Goal: Task Accomplishment & Management: Complete application form

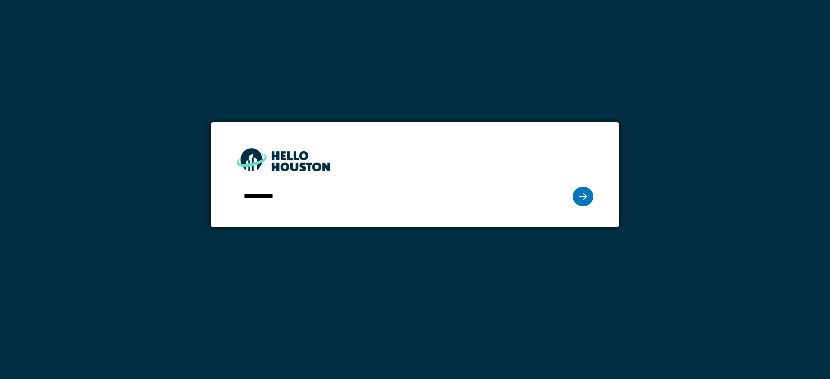
type input "**********"
click at [575, 195] on div at bounding box center [583, 197] width 21 height 20
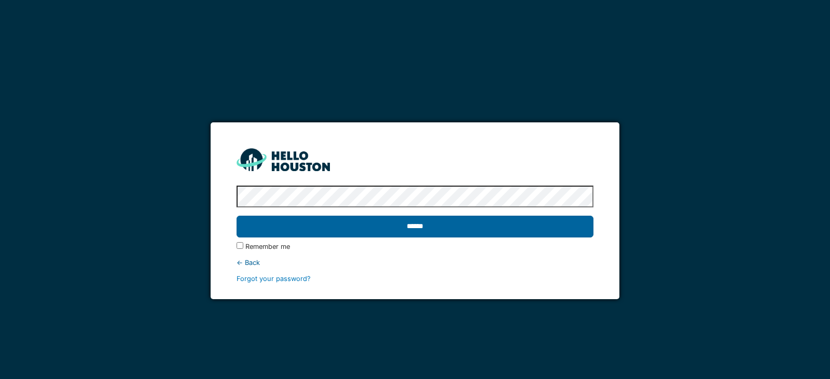
click at [400, 229] on input "******" at bounding box center [415, 227] width 357 height 22
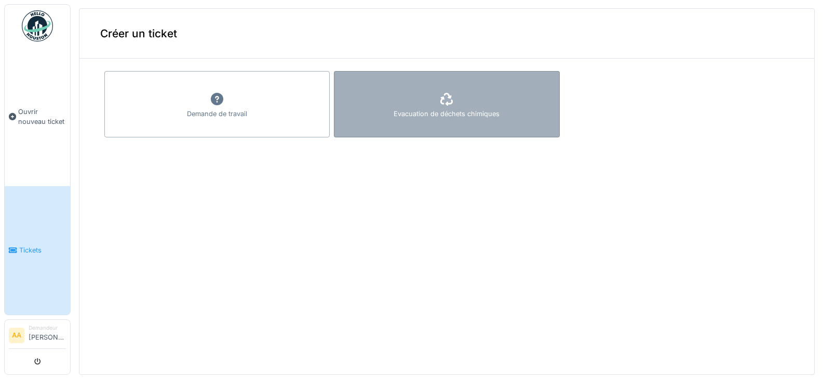
click at [501, 107] on div "Evacuation de déchets chimiques" at bounding box center [446, 104] width 225 height 66
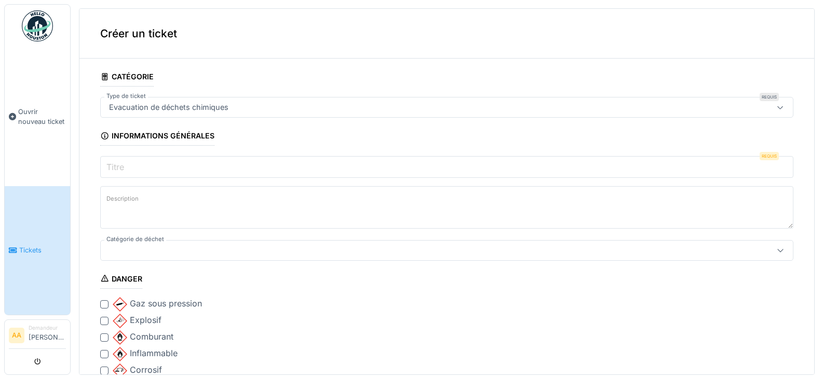
click at [149, 172] on input "Titre" at bounding box center [446, 167] width 693 height 22
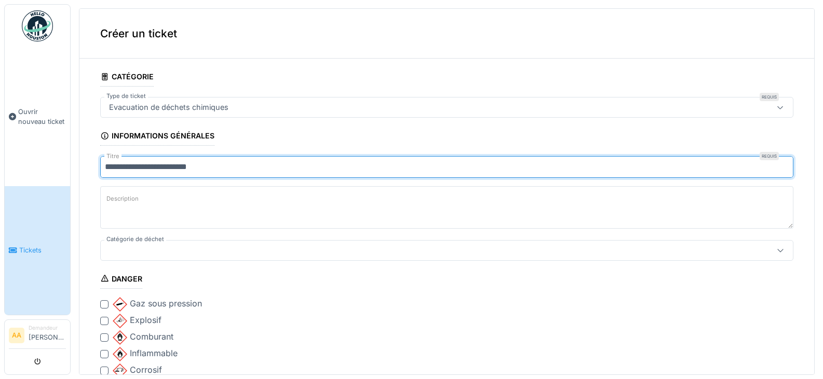
type input "**********"
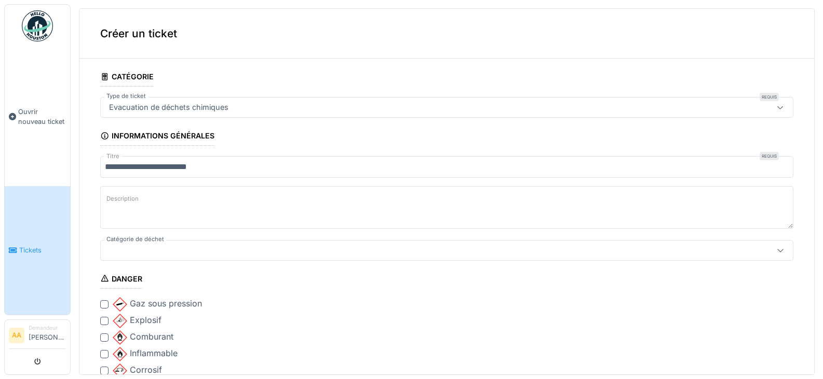
click at [169, 203] on textarea "Description" at bounding box center [446, 207] width 693 height 43
type textarea "**********"
click at [142, 246] on div at bounding box center [408, 250] width 607 height 11
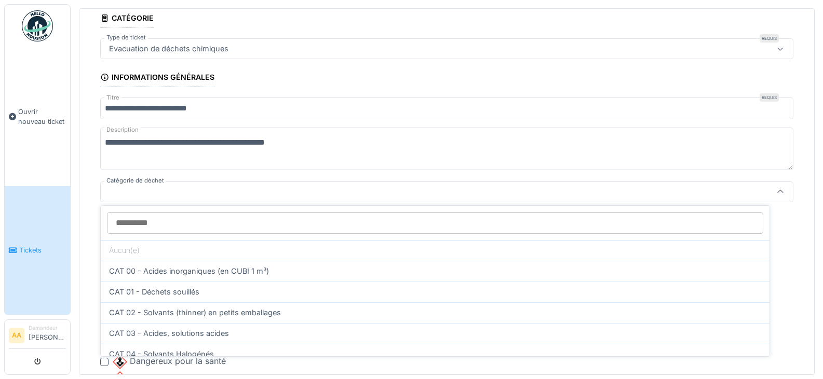
click at [187, 289] on span "CAT 01 - Déchets souillés" at bounding box center [154, 291] width 90 height 11
type input "*"
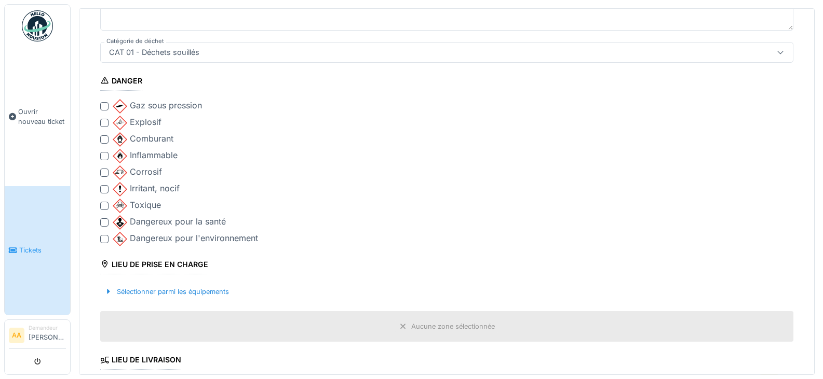
scroll to position [214, 0]
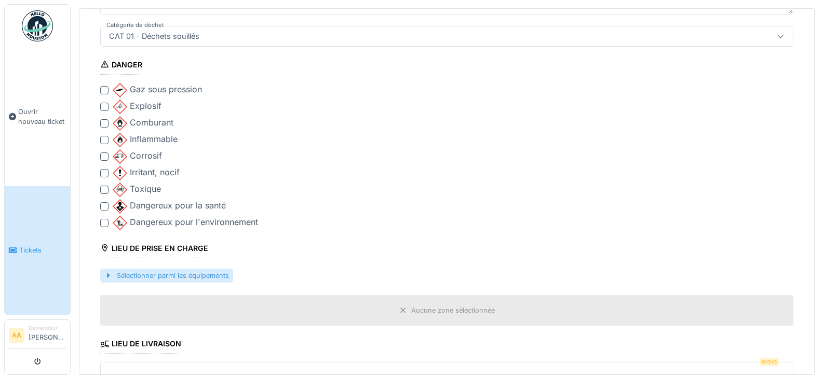
click at [169, 271] on div "Sélectionner parmi les équipements" at bounding box center [166, 276] width 133 height 14
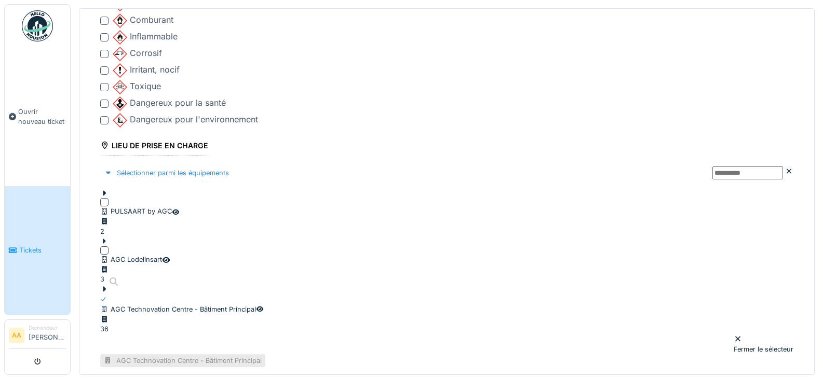
scroll to position [318, 0]
click at [106, 286] on icon at bounding box center [104, 288] width 3 height 5
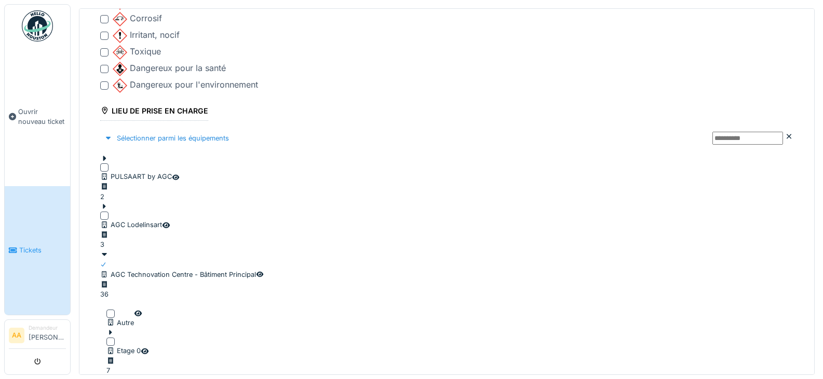
scroll to position [370, 0]
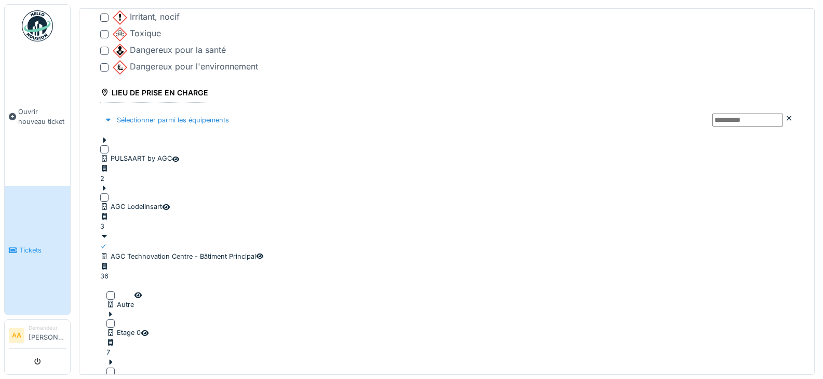
click at [115, 320] on div at bounding box center [110, 324] width 8 height 8
click at [112, 308] on div at bounding box center [123, 313] width 34 height 10
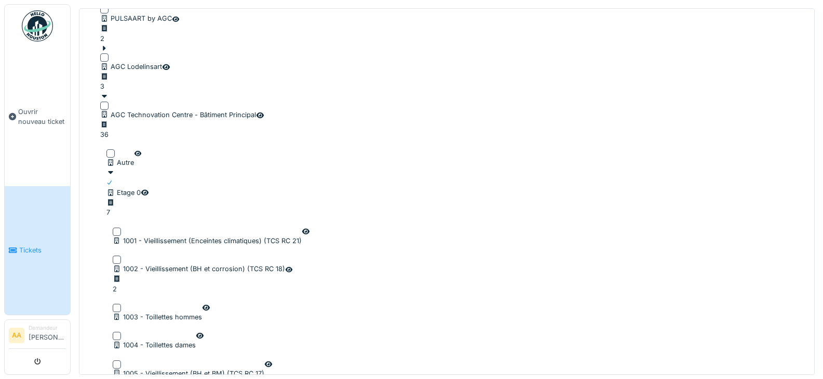
scroll to position [526, 0]
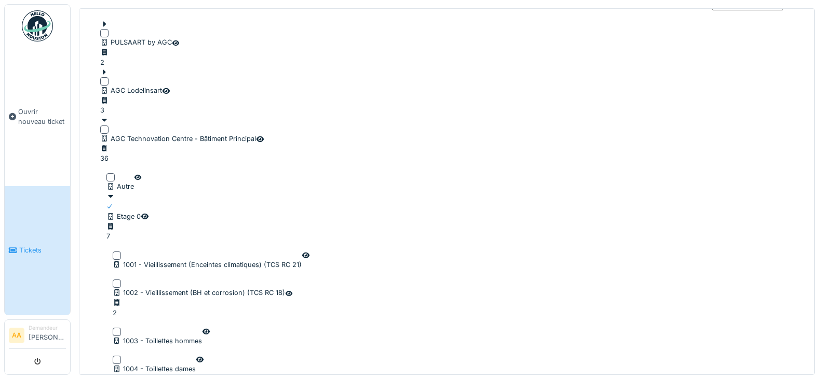
scroll to position [422, 0]
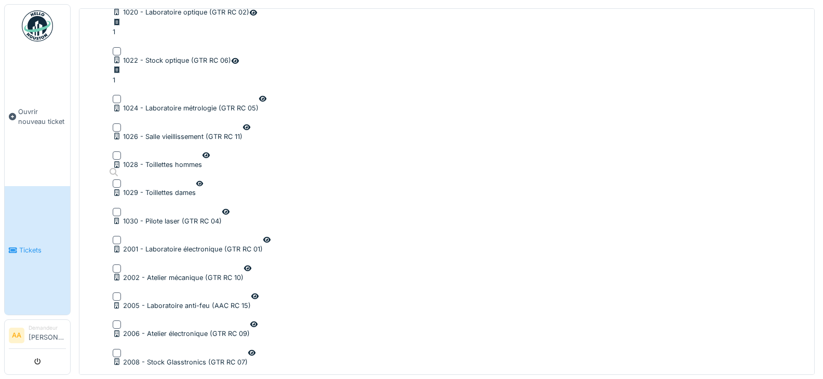
scroll to position [1200, 0]
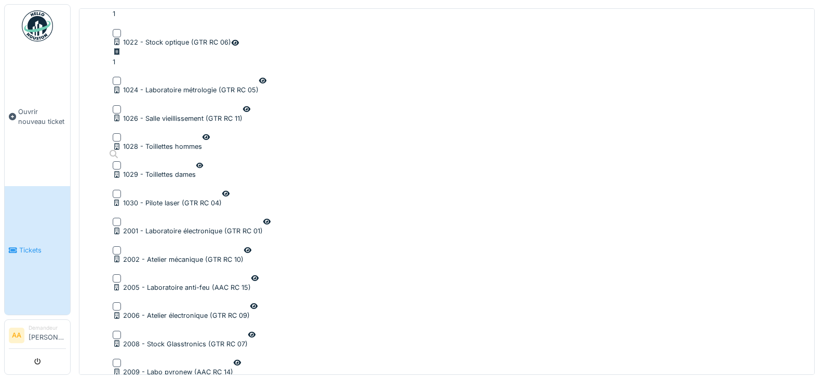
click at [286, 269] on fieldset "**********" at bounding box center [446, 150] width 693 height 2568
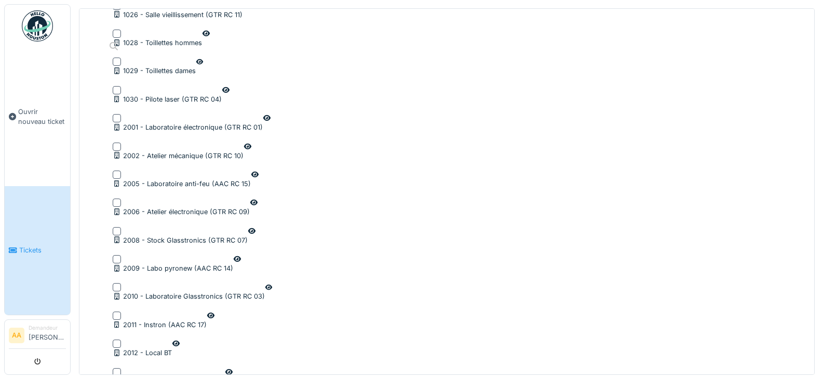
scroll to position [1356, 0]
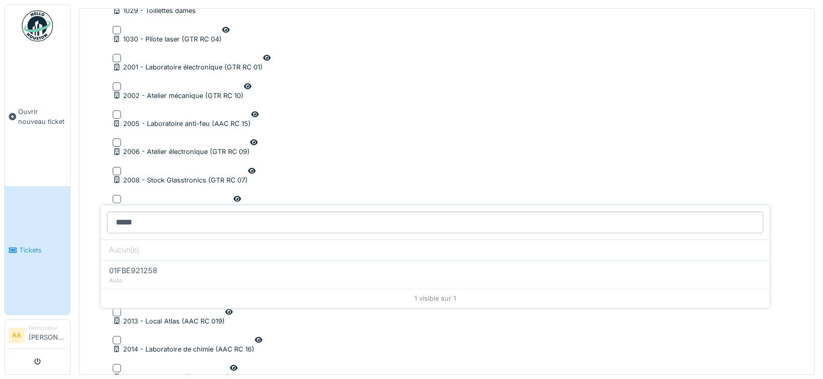
type input "*****"
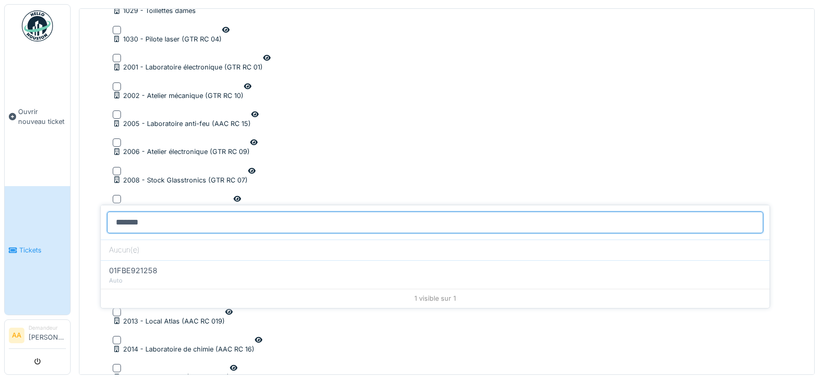
click at [162, 214] on input "*******" at bounding box center [435, 223] width 656 height 22
click at [219, 223] on input "**********" at bounding box center [435, 223] width 656 height 22
drag, startPoint x: 198, startPoint y: 221, endPoint x: 15, endPoint y: 217, distance: 183.3
click at [16, 217] on body "**********" at bounding box center [411, 189] width 823 height 379
type input "**********"
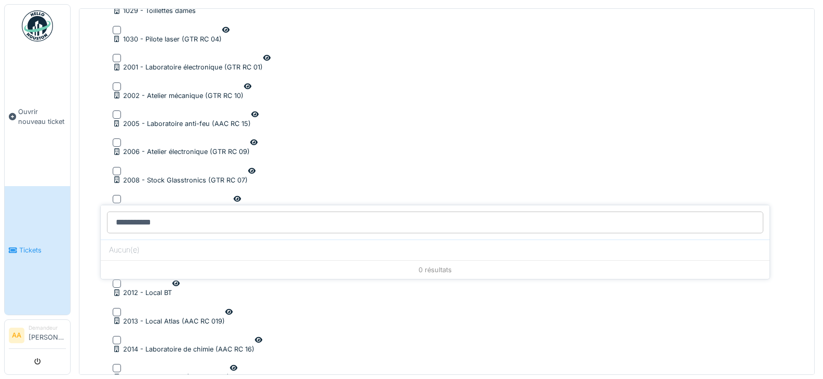
click at [318, 264] on div "0 résultats" at bounding box center [435, 270] width 668 height 19
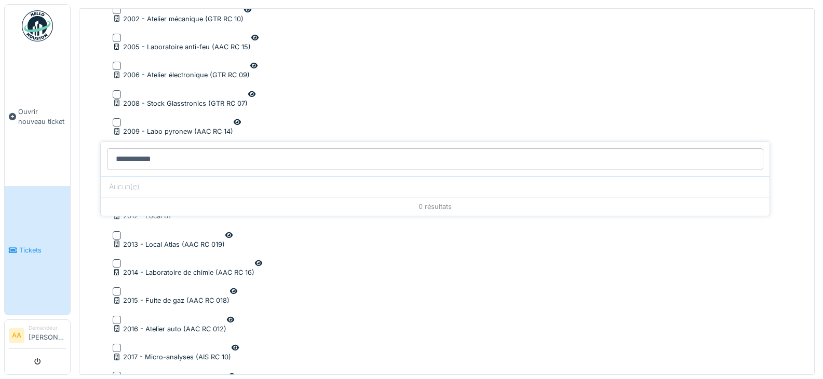
scroll to position [1447, 0]
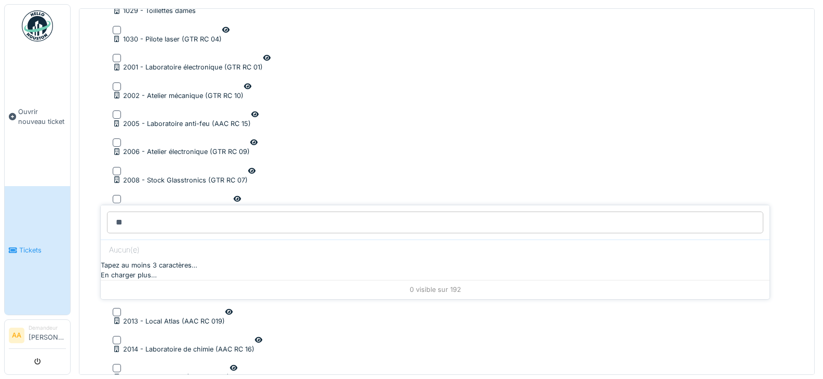
type input "*"
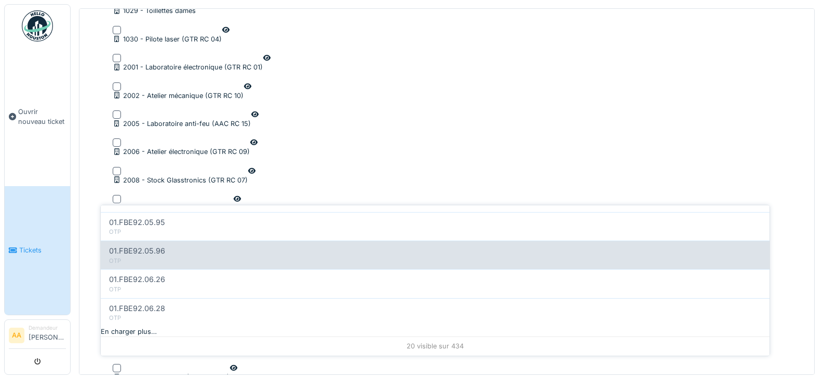
scroll to position [4, 0]
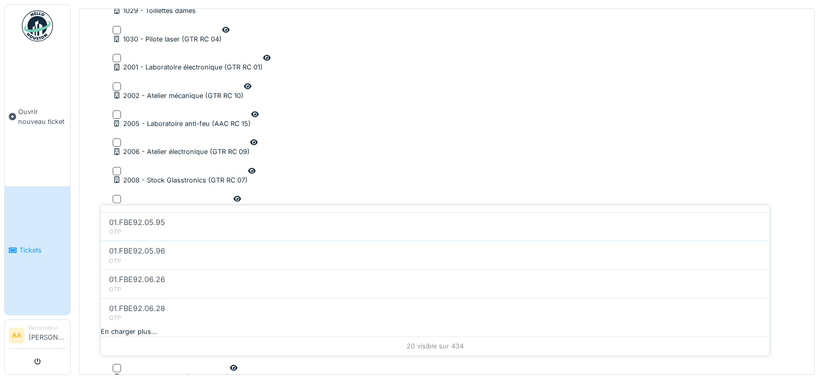
click at [418, 327] on div "En charger plus…" at bounding box center [435, 332] width 668 height 10
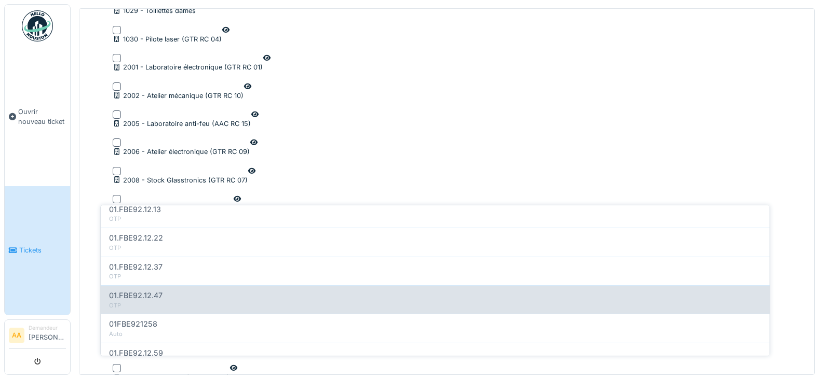
scroll to position [1090, 0]
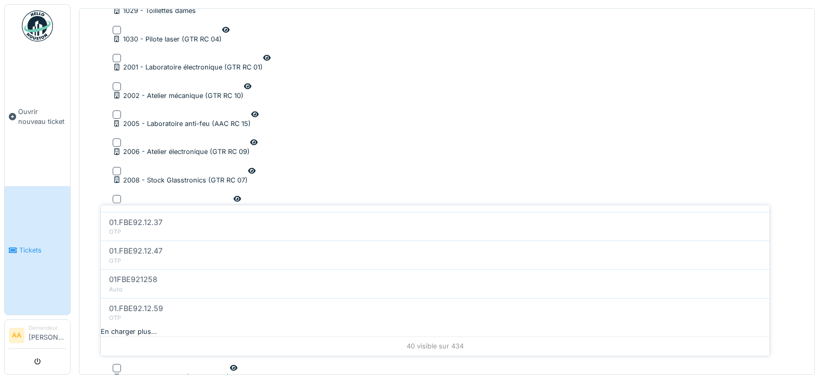
click at [423, 330] on div "En charger plus…" at bounding box center [435, 332] width 668 height 10
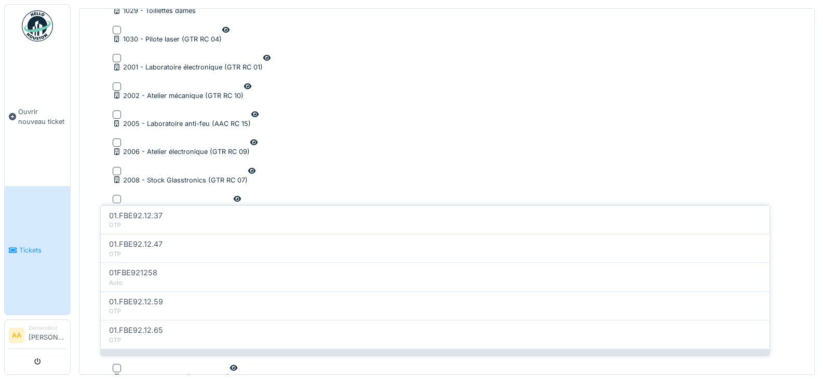
scroll to position [1665, 0]
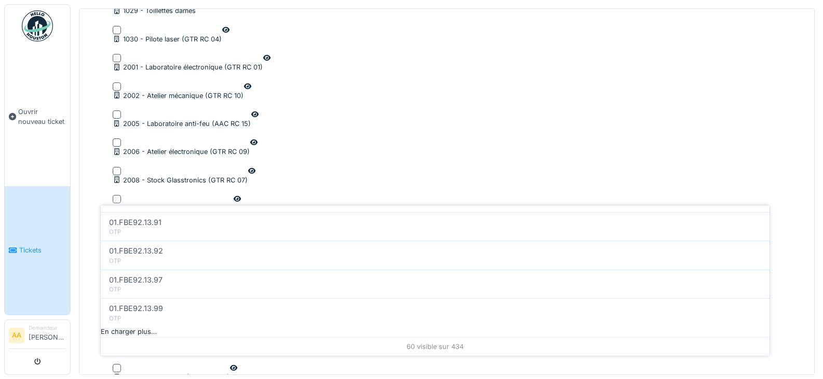
click at [463, 333] on div "En charger plus…" at bounding box center [435, 332] width 668 height 10
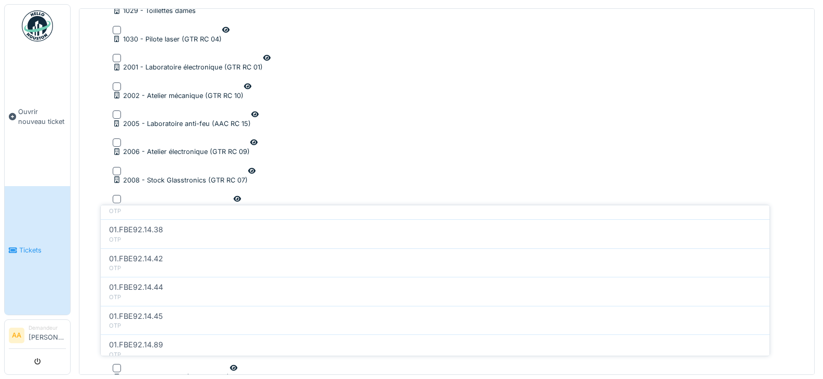
scroll to position [2241, 0]
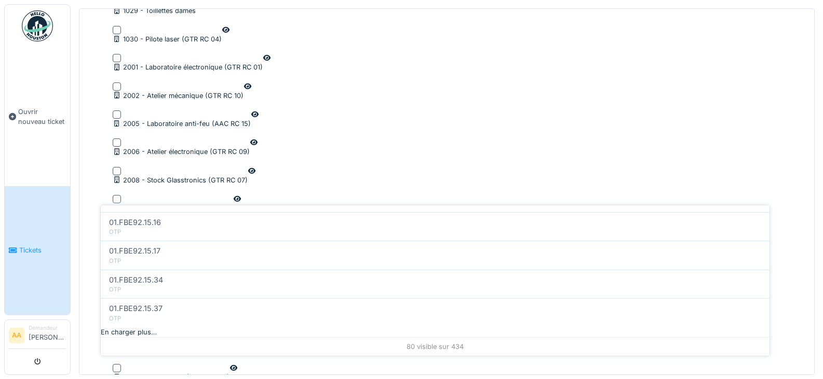
click at [459, 327] on div "En charger plus…" at bounding box center [435, 332] width 668 height 10
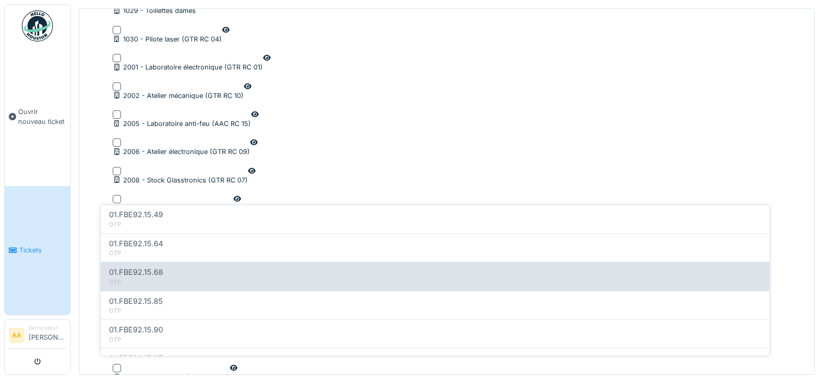
scroll to position [2816, 0]
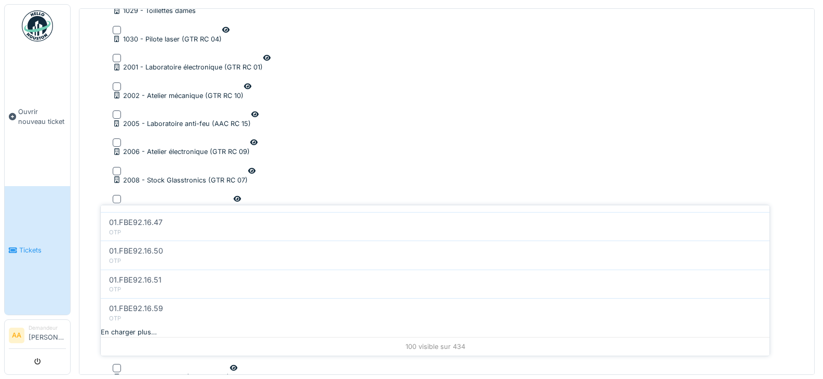
click at [451, 327] on div "En charger plus…" at bounding box center [435, 332] width 668 height 10
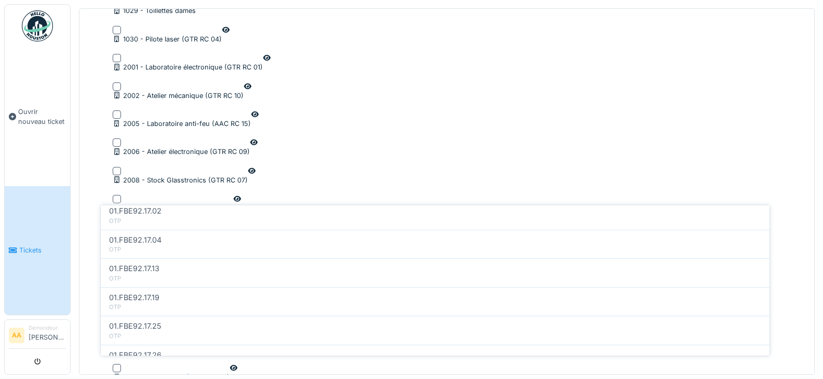
scroll to position [3391, 0]
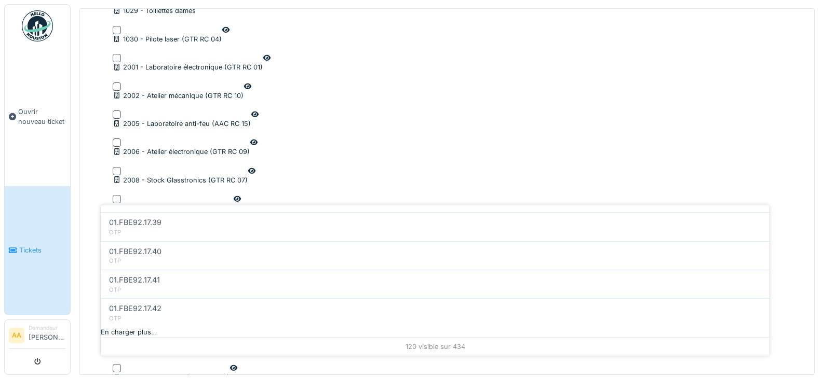
drag, startPoint x: 431, startPoint y: 328, endPoint x: 418, endPoint y: 329, distance: 13.0
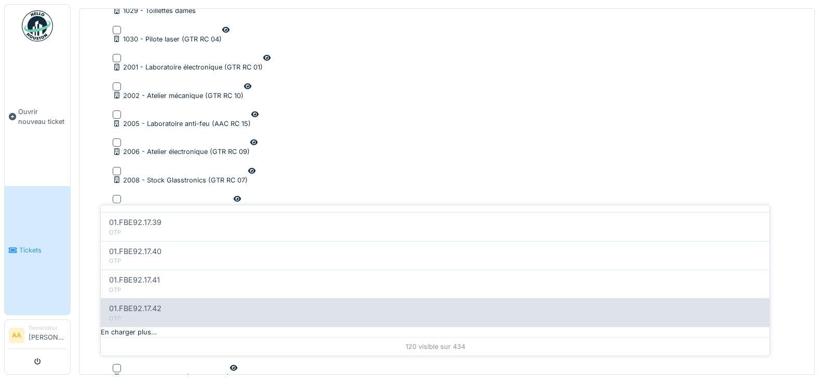
click at [431, 329] on div "En charger plus…" at bounding box center [435, 332] width 668 height 10
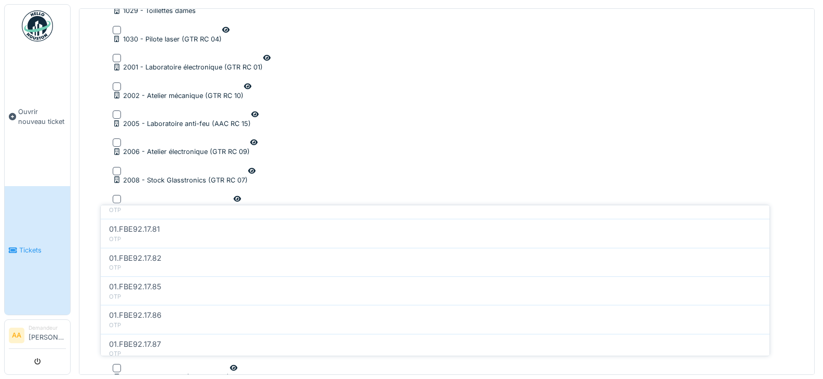
scroll to position [3966, 0]
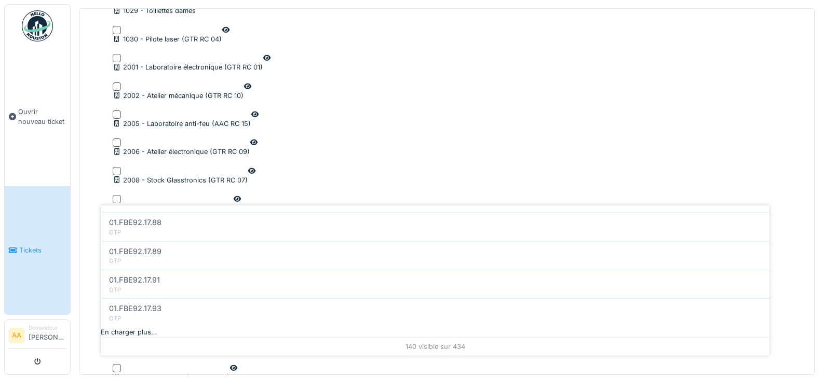
click at [447, 329] on div "En charger plus…" at bounding box center [435, 332] width 668 height 10
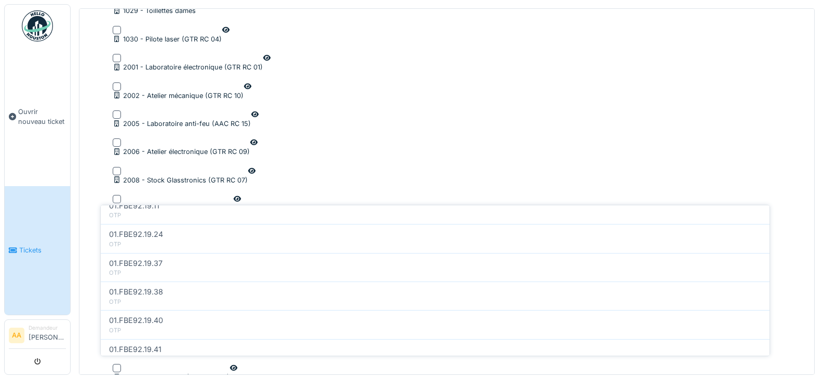
scroll to position [4541, 0]
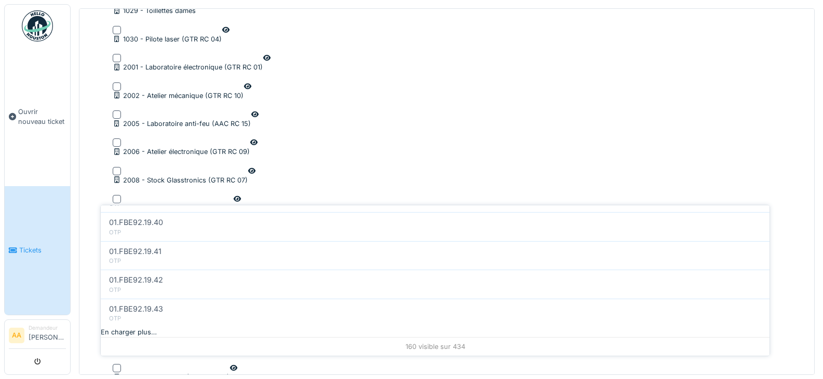
click at [424, 328] on div "En charger plus…" at bounding box center [435, 332] width 668 height 10
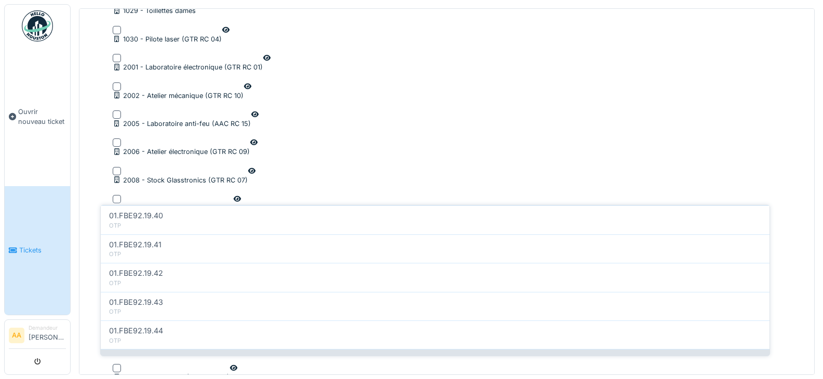
scroll to position [5116, 0]
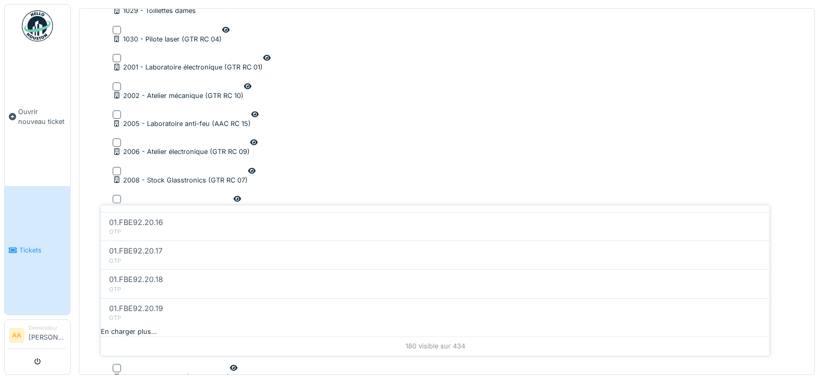
click at [417, 329] on div "En charger plus…" at bounding box center [435, 332] width 668 height 10
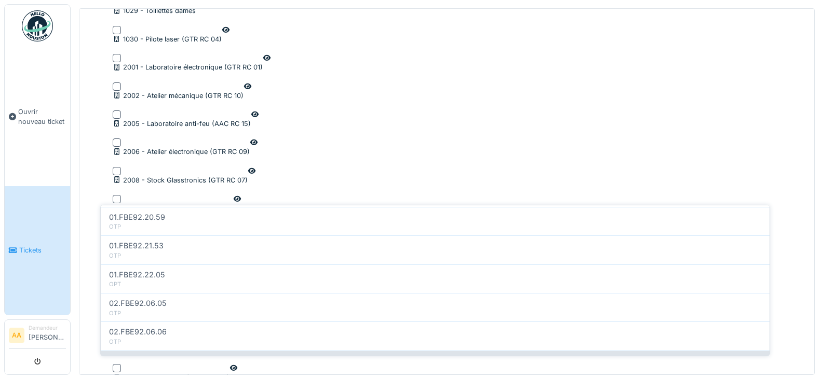
scroll to position [5476, 0]
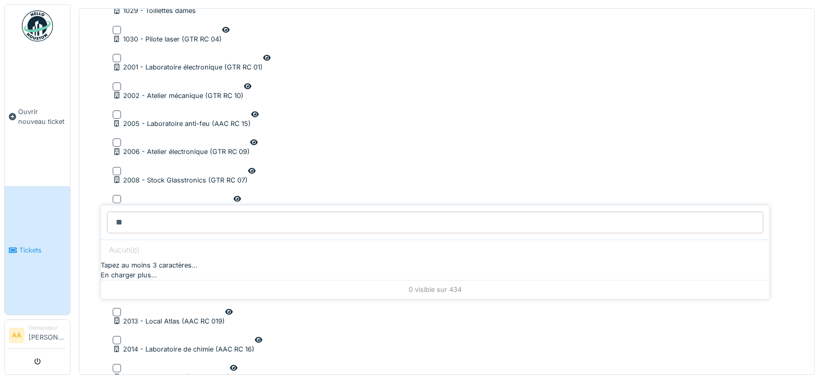
type input "*"
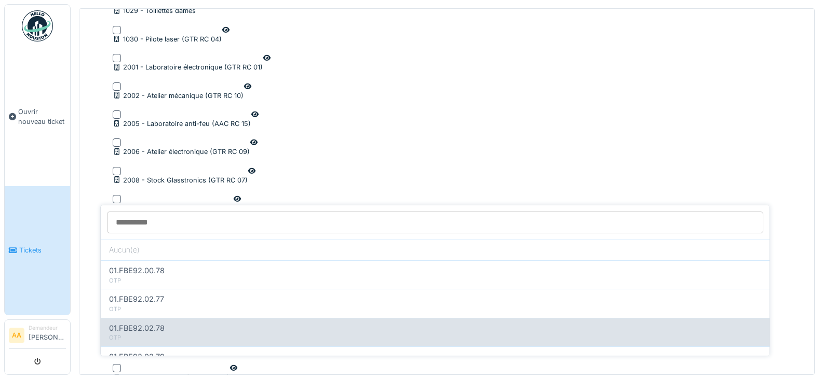
click at [152, 323] on span "01.FBE92.02.78" at bounding box center [137, 328] width 56 height 11
type input "**"
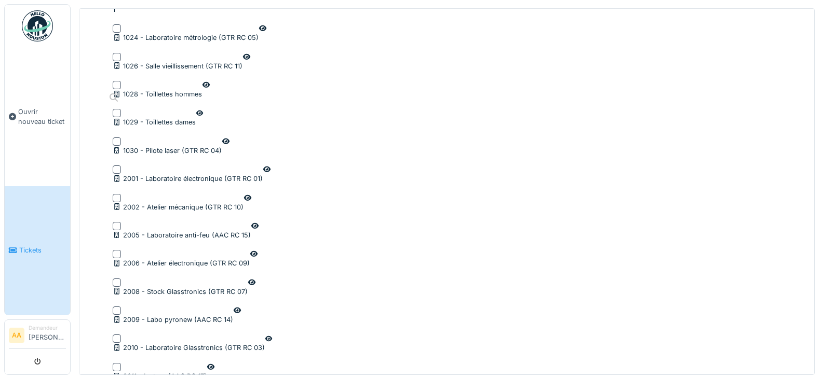
scroll to position [1226, 0]
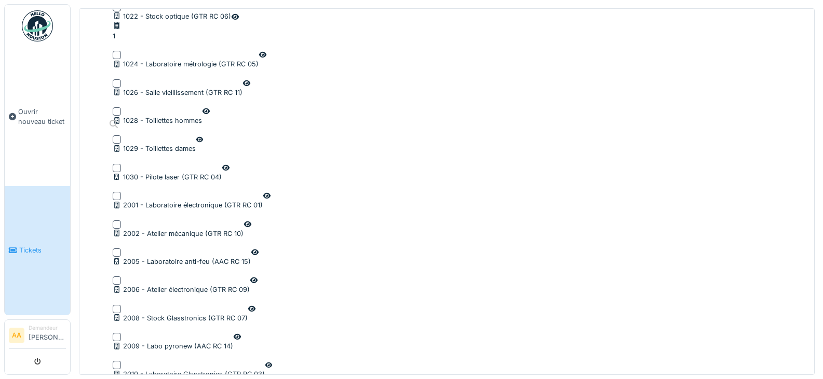
type input "**********"
type input "**"
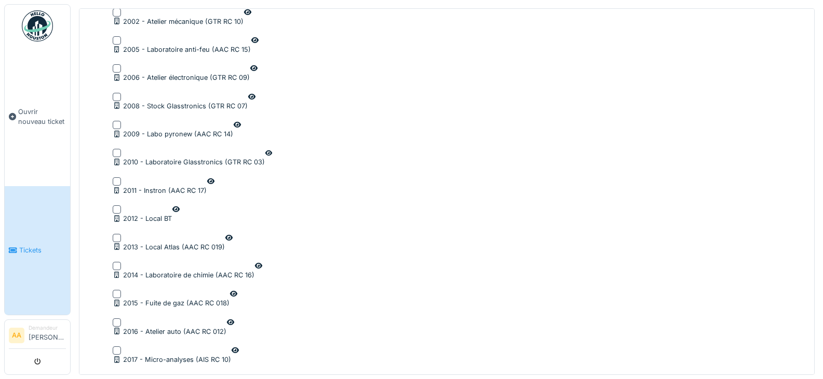
scroll to position [1447, 0]
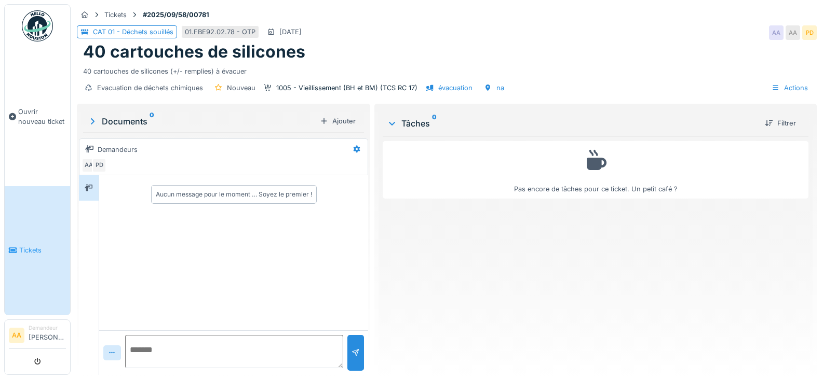
click at [126, 126] on div "Documents 0" at bounding box center [201, 121] width 228 height 12
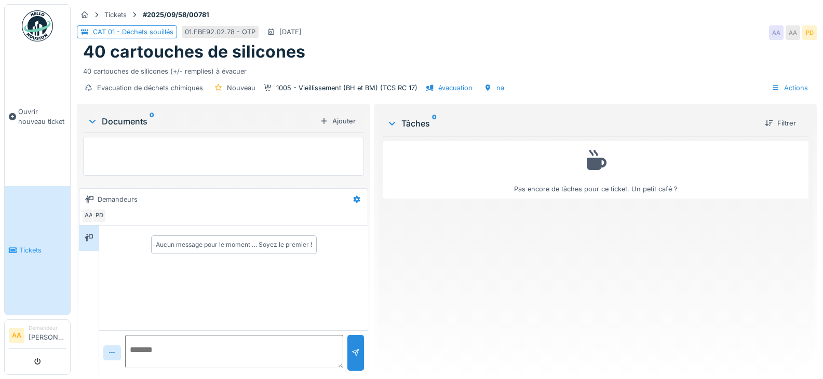
scroll to position [8, 0]
click at [458, 83] on div "évacuation" at bounding box center [455, 88] width 34 height 10
click at [281, 83] on div "1005 - Vieillissement (BH et BM) (TCS RC 17)" at bounding box center [346, 88] width 141 height 10
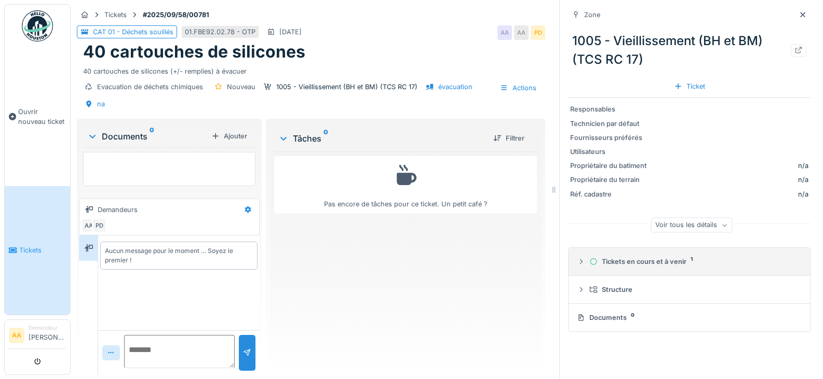
click at [640, 257] on div "Tickets en cours et à venir 1" at bounding box center [693, 262] width 208 height 10
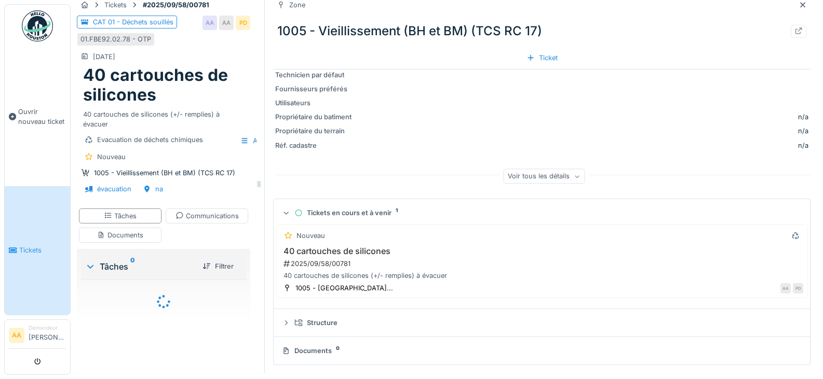
scroll to position [25, 0]
drag, startPoint x: 550, startPoint y: 78, endPoint x: 254, endPoint y: 81, distance: 295.8
click at [254, 81] on div at bounding box center [258, 183] width 10 height 379
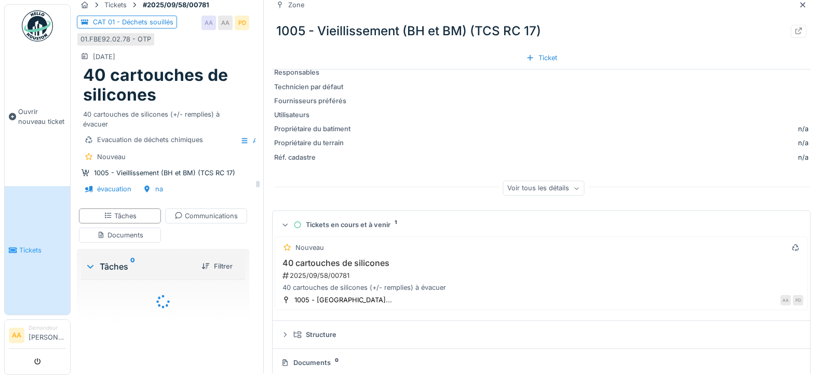
scroll to position [0, 0]
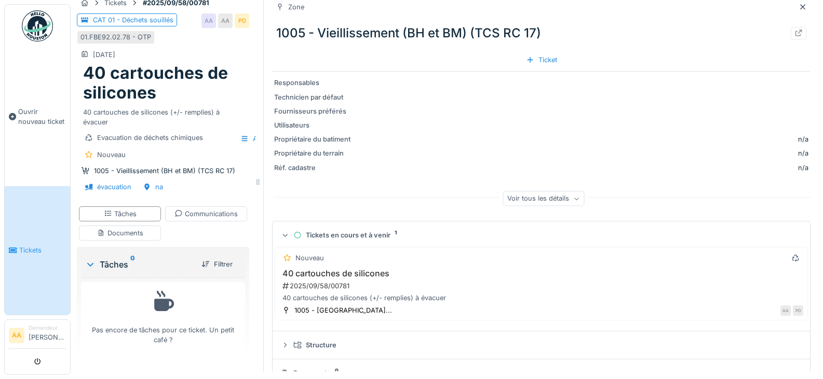
drag, startPoint x: 591, startPoint y: 121, endPoint x: 781, endPoint y: 36, distance: 208.2
click at [795, 36] on icon at bounding box center [798, 33] width 7 height 7
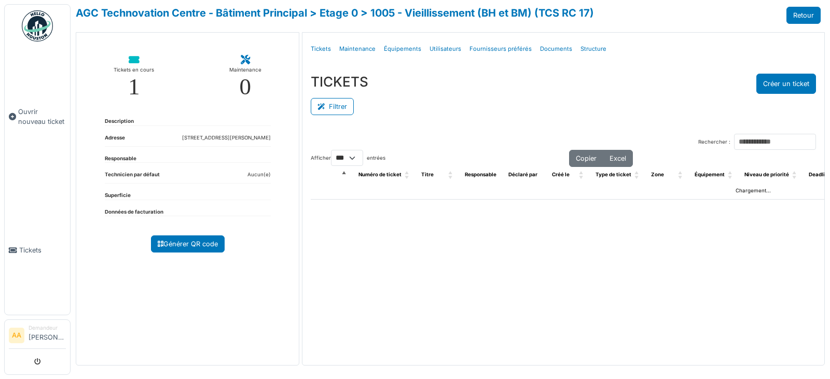
select select "***"
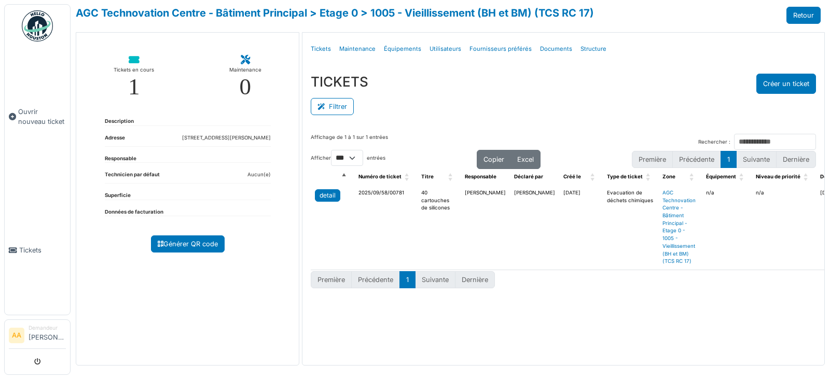
click at [322, 200] on div "detail" at bounding box center [328, 195] width 16 height 9
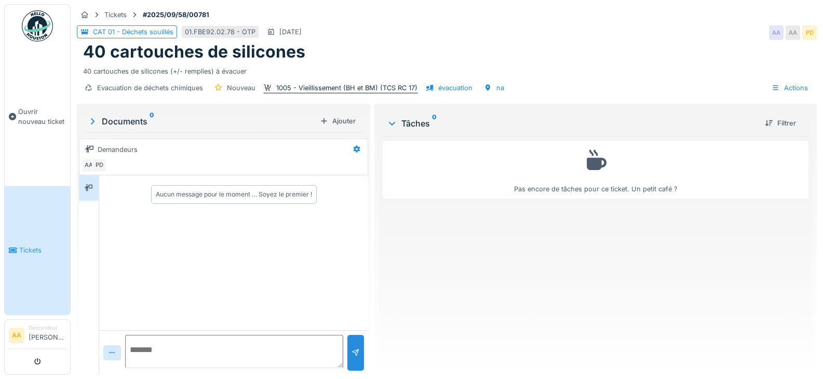
click at [320, 91] on div "1005 - Vieillissement (BH et BM) (TCS RC 17)" at bounding box center [346, 88] width 141 height 10
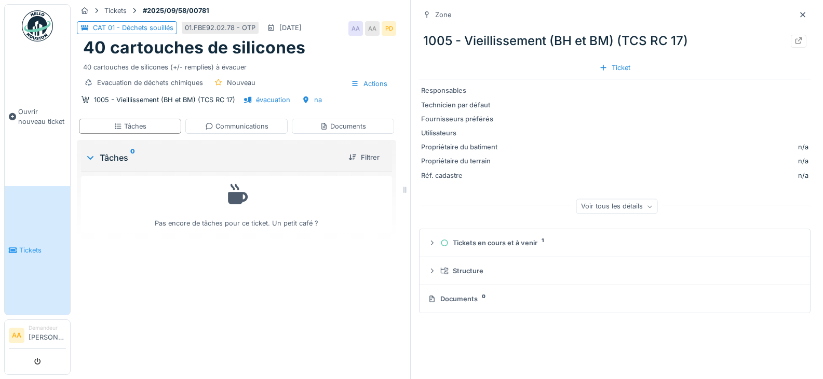
drag, startPoint x: 254, startPoint y: 162, endPoint x: 401, endPoint y: 173, distance: 147.2
click at [401, 173] on div at bounding box center [405, 189] width 10 height 379
